Goal: Find specific page/section: Find specific page/section

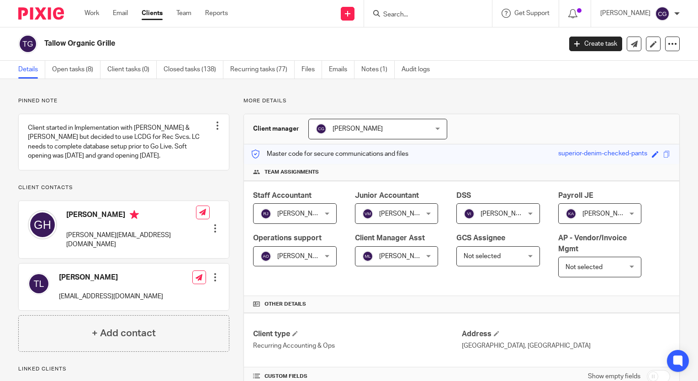
click at [416, 12] on input "Search" at bounding box center [423, 15] width 82 height 8
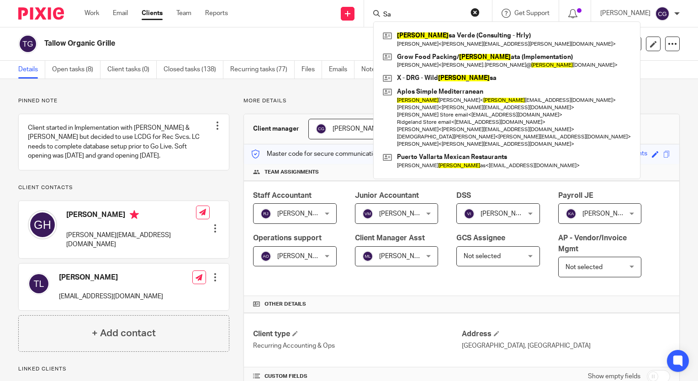
type input "S"
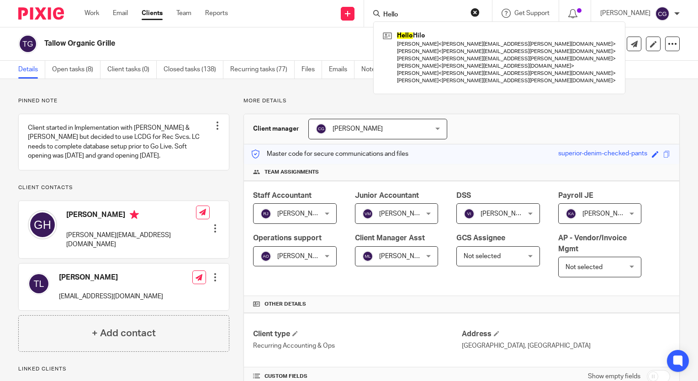
type input "Hello"
click at [489, 37] on link at bounding box center [500, 58] width 238 height 58
click at [486, 53] on link at bounding box center [500, 58] width 238 height 58
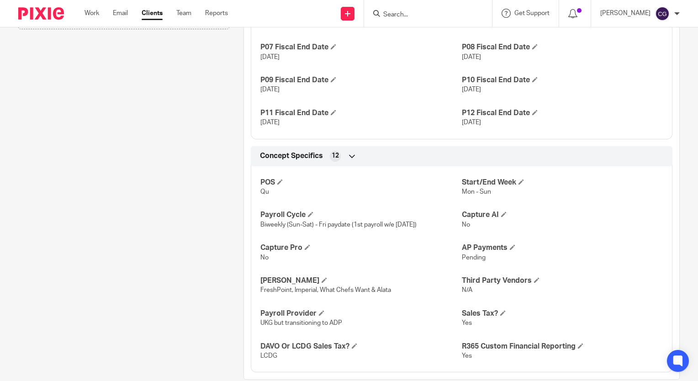
scroll to position [729, 0]
